Goal: Check status: Check status

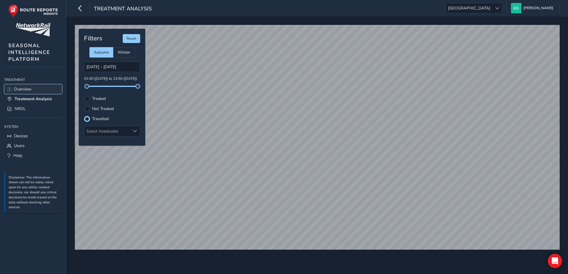
click at [27, 89] on span "Overview" at bounding box center [23, 89] width 18 height 6
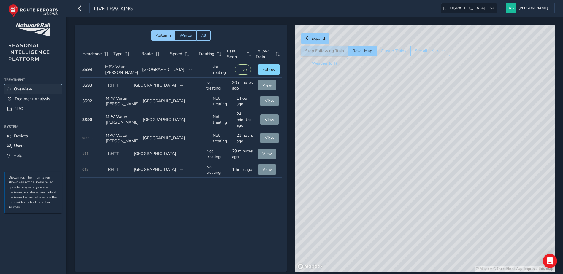
click at [29, 91] on span "Overview" at bounding box center [23, 89] width 18 height 6
click at [422, 48] on button "See all UK trains" at bounding box center [431, 51] width 40 height 10
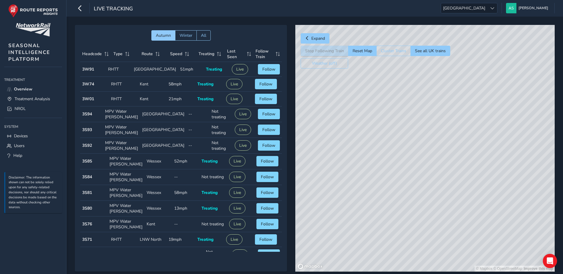
click at [457, 157] on div "© Mapbox © OpenStreetMap Improve this map" at bounding box center [426, 148] width 260 height 247
click at [442, 177] on div "© Mapbox © OpenStreetMap Improve this map | © Mapbox © OpenStreetMap Improve th…" at bounding box center [426, 148] width 260 height 247
drag, startPoint x: 435, startPoint y: 209, endPoint x: 463, endPoint y: 109, distance: 103.7
click at [463, 109] on div "© Mapbox © OpenStreetMap Improve this map | © Mapbox © OpenStreetMap Improve th…" at bounding box center [426, 148] width 260 height 247
drag, startPoint x: 407, startPoint y: 176, endPoint x: 476, endPoint y: 119, distance: 89.1
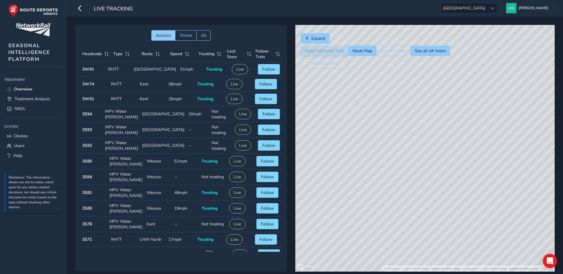
click at [476, 119] on div "© Mapbox © OpenStreetMap Improve this map | © Mapbox © OpenStreetMap Improve th…" at bounding box center [426, 148] width 260 height 247
click at [427, 165] on div "© Mapbox © OpenStreetMap Improve this map | © Mapbox © OpenStreetMap Improve th…" at bounding box center [426, 148] width 260 height 247
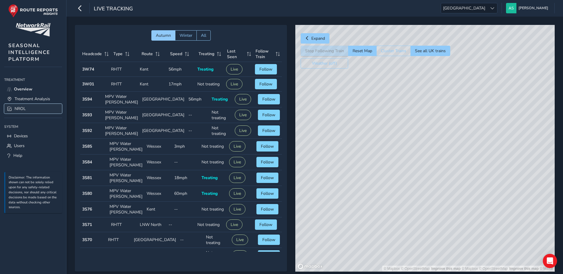
click at [40, 109] on link "NROL" at bounding box center [33, 109] width 58 height 10
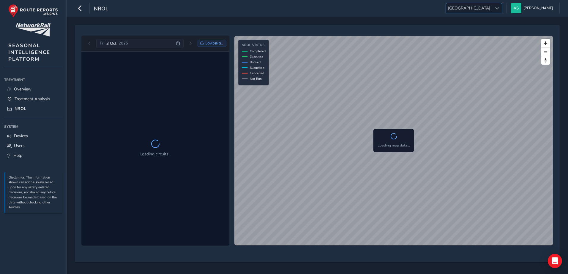
click at [492, 8] on span "[GEOGRAPHIC_DATA]" at bounding box center [469, 8] width 46 height 10
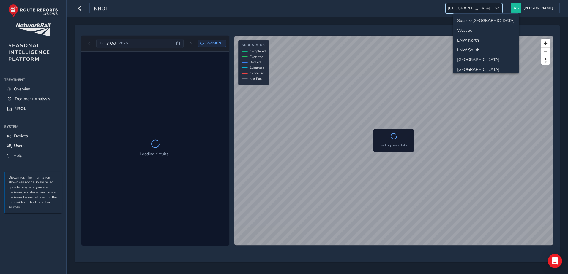
scroll to position [21, 0]
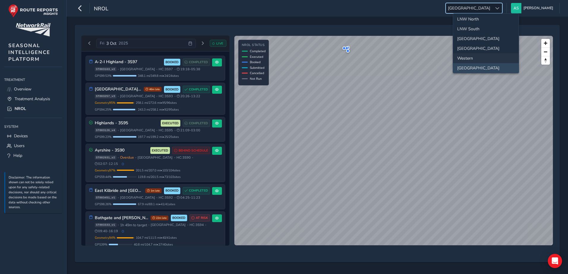
click at [483, 57] on li "Western" at bounding box center [486, 58] width 66 height 10
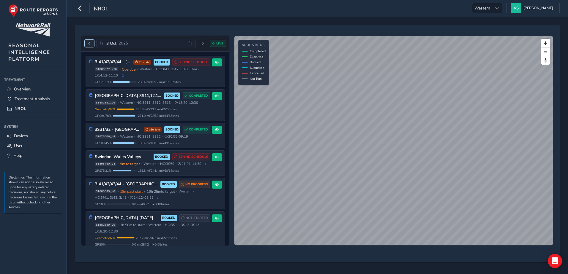
click at [89, 44] on span "Previous day" at bounding box center [90, 44] width 4 height 4
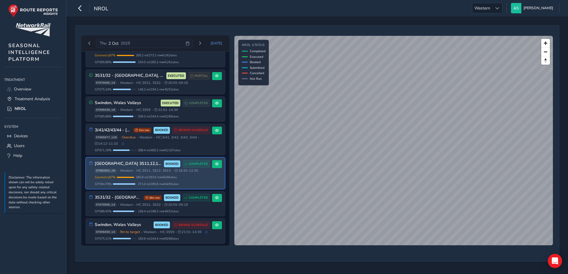
scroll to position [56, 0]
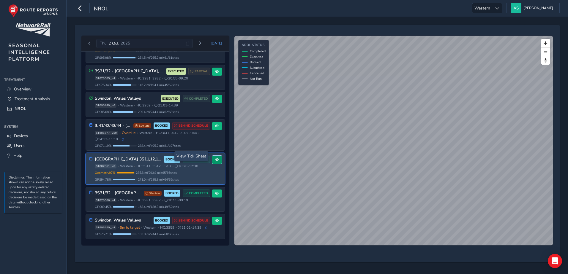
click at [217, 156] on button at bounding box center [217, 160] width 10 height 8
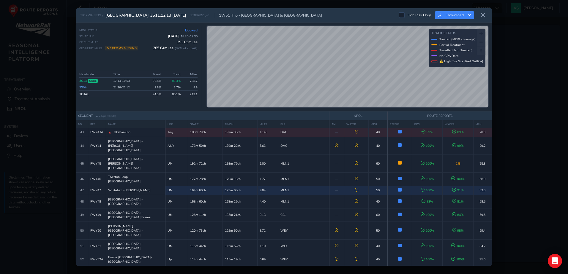
scroll to position [609, 0]
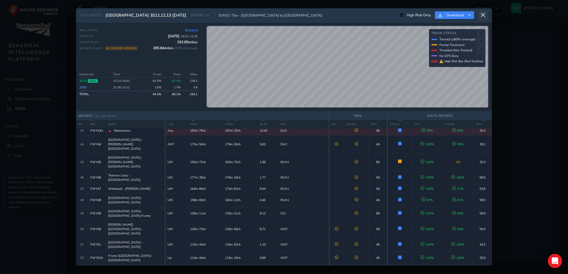
click at [483, 16] on icon at bounding box center [482, 14] width 5 height 5
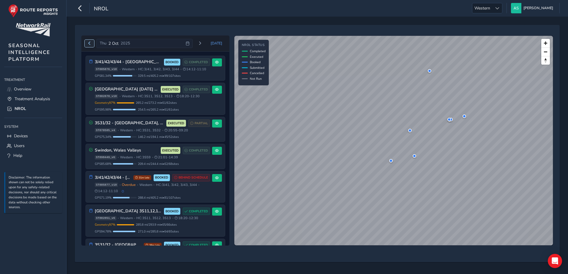
click at [89, 42] on span "Previous day" at bounding box center [90, 44] width 4 height 4
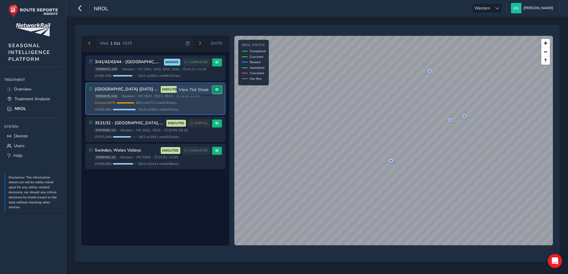
click at [214, 89] on button at bounding box center [217, 90] width 10 height 8
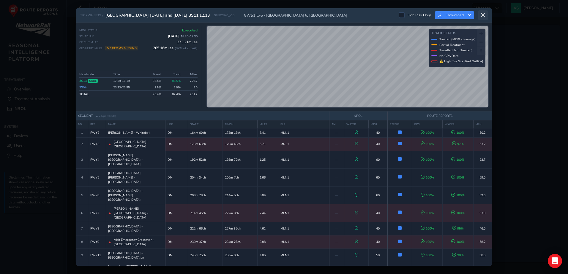
click at [481, 16] on icon at bounding box center [482, 14] width 5 height 5
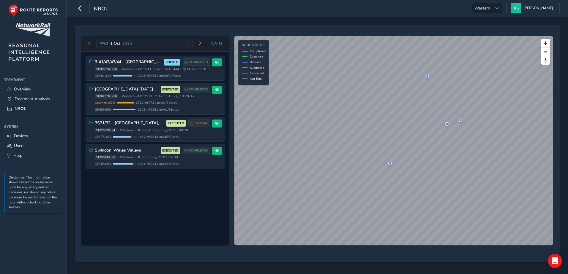
click at [207, 42] on div "[DATE] [DATE]" at bounding box center [156, 44] width 142 height 10
click at [203, 43] on button "Next day" at bounding box center [200, 43] width 10 height 7
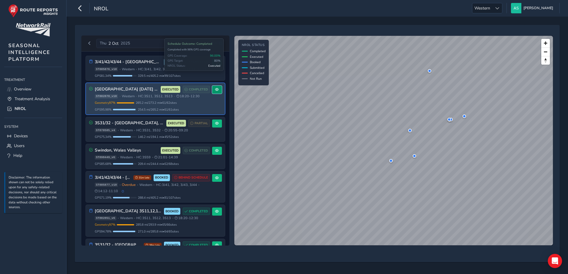
click at [215, 90] on span at bounding box center [217, 90] width 4 height 4
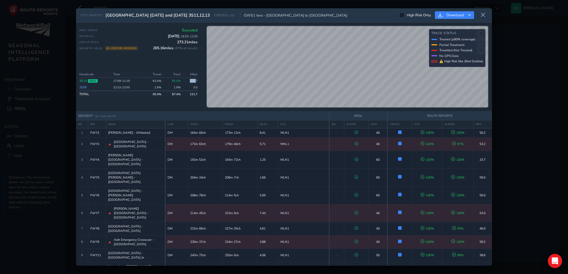
drag, startPoint x: 191, startPoint y: 80, endPoint x: 197, endPoint y: 80, distance: 5.9
click at [197, 80] on td "226.7" at bounding box center [189, 81] width 15 height 7
drag, startPoint x: 197, startPoint y: 80, endPoint x: 195, endPoint y: 103, distance: 23.2
click at [195, 103] on div "Headcode Time Travel Treat Miles 3S13 NROL 17:59 - 11:19 93.4 % 85.5% 226.7 3S5…" at bounding box center [138, 89] width 118 height 37
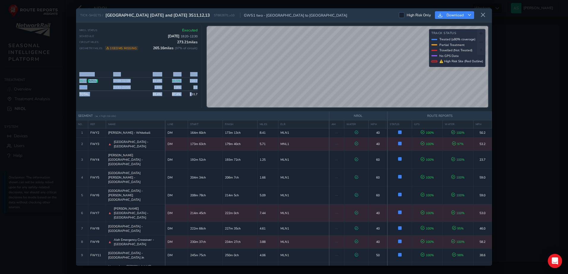
drag, startPoint x: 191, startPoint y: 94, endPoint x: 199, endPoint y: 96, distance: 8.2
click at [199, 96] on div "NROL Status Executed Schedule [DATE] 18:20 - 12:30 Circuit Miles 273.21 miles G…" at bounding box center [140, 67] width 123 height 83
drag, startPoint x: 199, startPoint y: 96, endPoint x: 199, endPoint y: 102, distance: 6.5
click at [199, 102] on div "NROL Status Executed Schedule [DATE] 18:20 - 12:30 Circuit Miles 273.21 miles G…" at bounding box center [140, 67] width 123 height 83
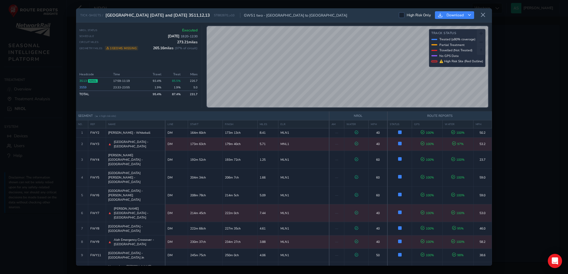
click at [533, 110] on div "TICK-SHEETS / [GEOGRAPHIC_DATA] [DATE] and [DATE] 3S11,12,13 ST882870_v10 GW51 …" at bounding box center [284, 137] width 568 height 274
click at [489, 16] on div "TICK-SHEETS / [GEOGRAPHIC_DATA] [DATE] and [DATE] 3S11,12,13 ST882870_v10 GW51 …" at bounding box center [284, 15] width 416 height 14
click at [478, 12] on div "High Risk Only Download" at bounding box center [443, 15] width 89 height 10
click at [480, 14] on button at bounding box center [483, 15] width 10 height 10
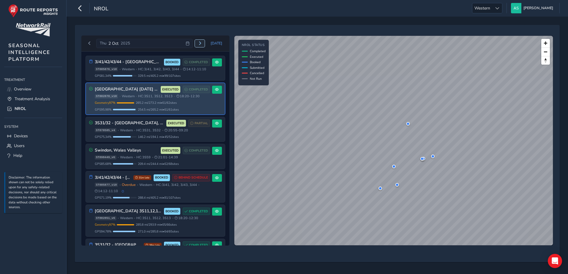
click at [199, 44] on button "Next day" at bounding box center [200, 43] width 10 height 7
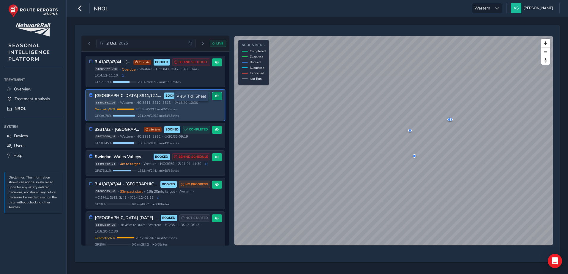
click at [212, 98] on button at bounding box center [217, 96] width 10 height 8
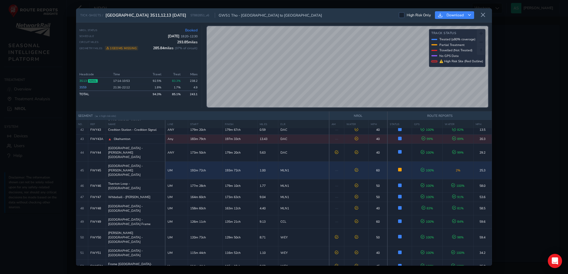
scroll to position [609, 0]
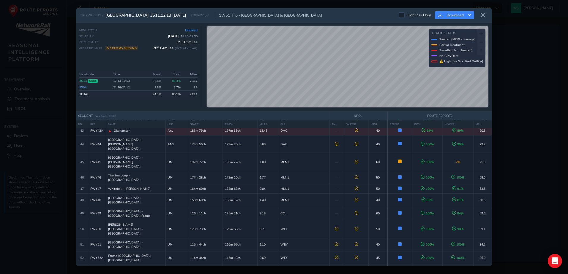
click at [513, 156] on div "TICK-SHEETS / [GEOGRAPHIC_DATA] 3S11,12,13 [DATE] ST882851_v6 GW51 Tho - [GEOGR…" at bounding box center [284, 137] width 568 height 274
click at [485, 17] on icon at bounding box center [482, 14] width 5 height 5
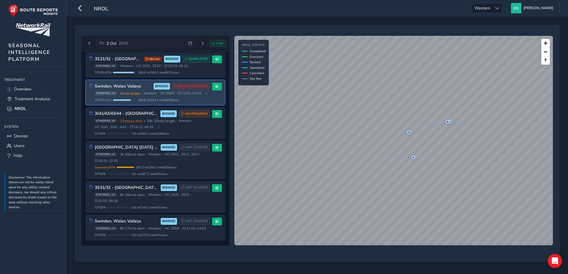
scroll to position [81, 0]
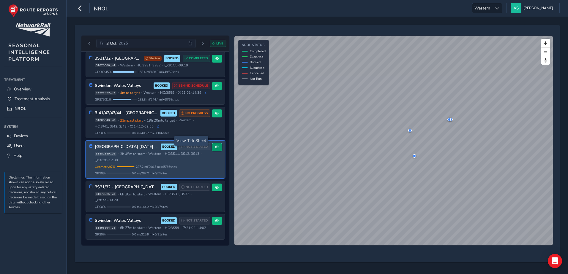
click at [215, 146] on span at bounding box center [217, 148] width 4 height 4
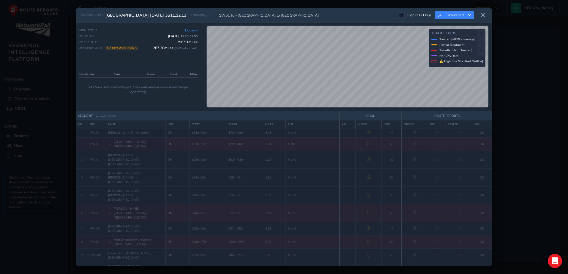
click at [58, 62] on div "TICK-SHEETS / [GEOGRAPHIC_DATA] [DATE] 3S11,12,13 ST882889_v5 GW51 fo - [GEOGRA…" at bounding box center [284, 137] width 568 height 274
